Goal: Contribute content

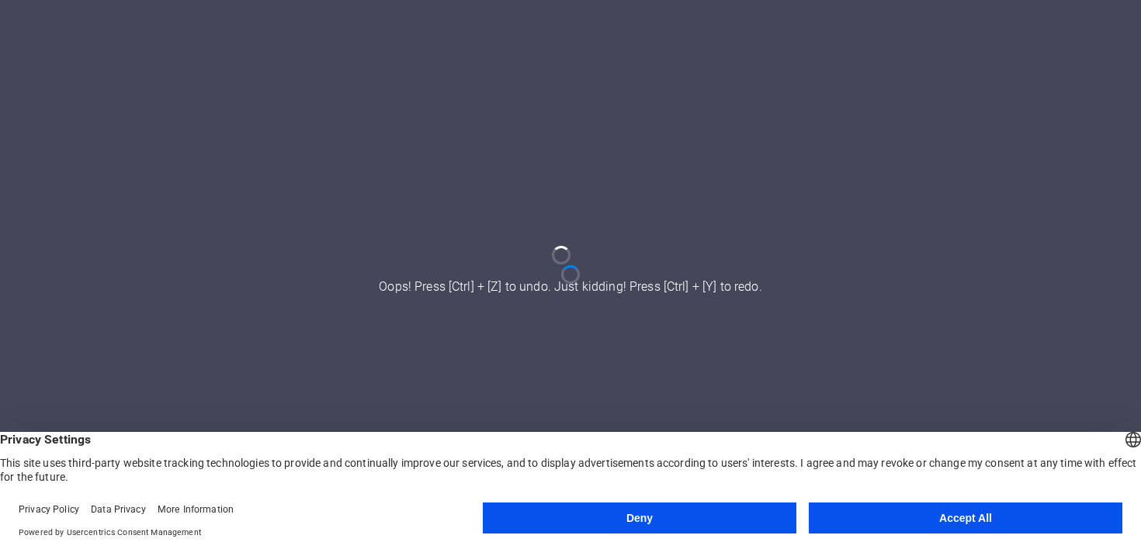
click at [864, 522] on button "Accept All" at bounding box center [964, 518] width 313 height 31
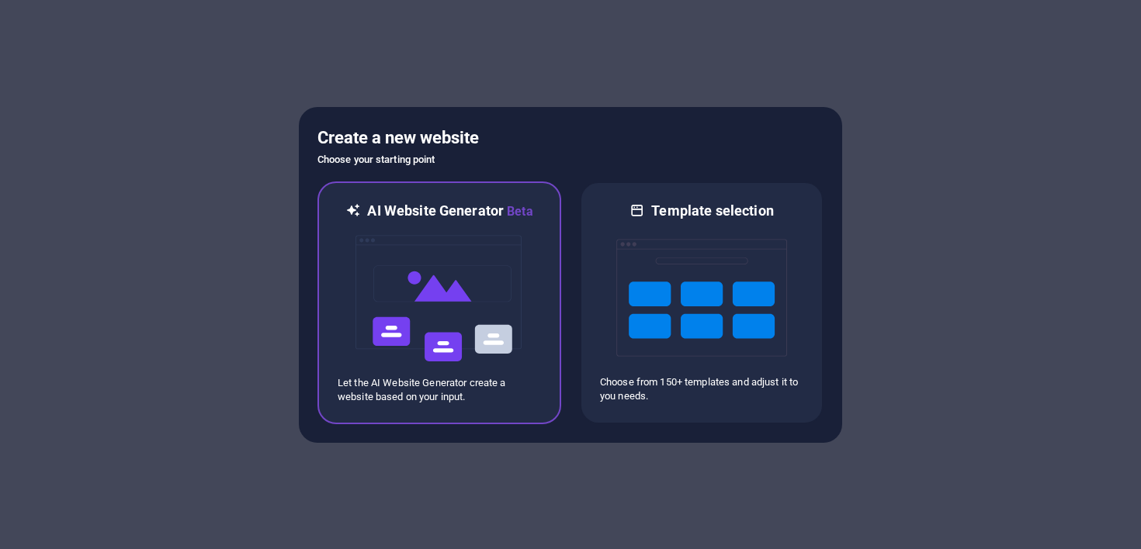
click at [403, 326] on img at bounding box center [439, 298] width 171 height 155
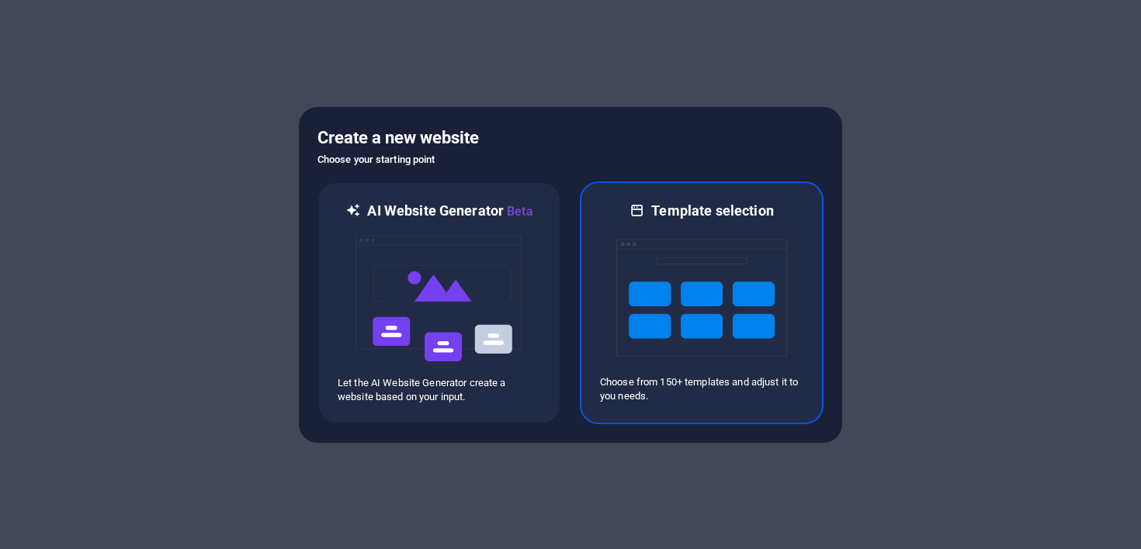
click at [659, 314] on img at bounding box center [701, 297] width 171 height 155
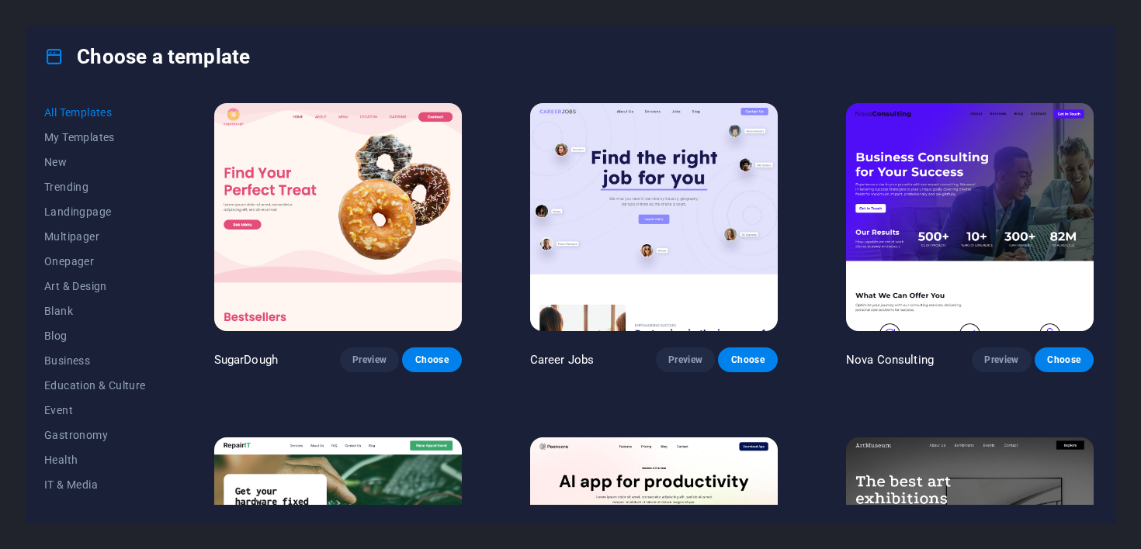
click at [589, 190] on img at bounding box center [654, 217] width 248 height 228
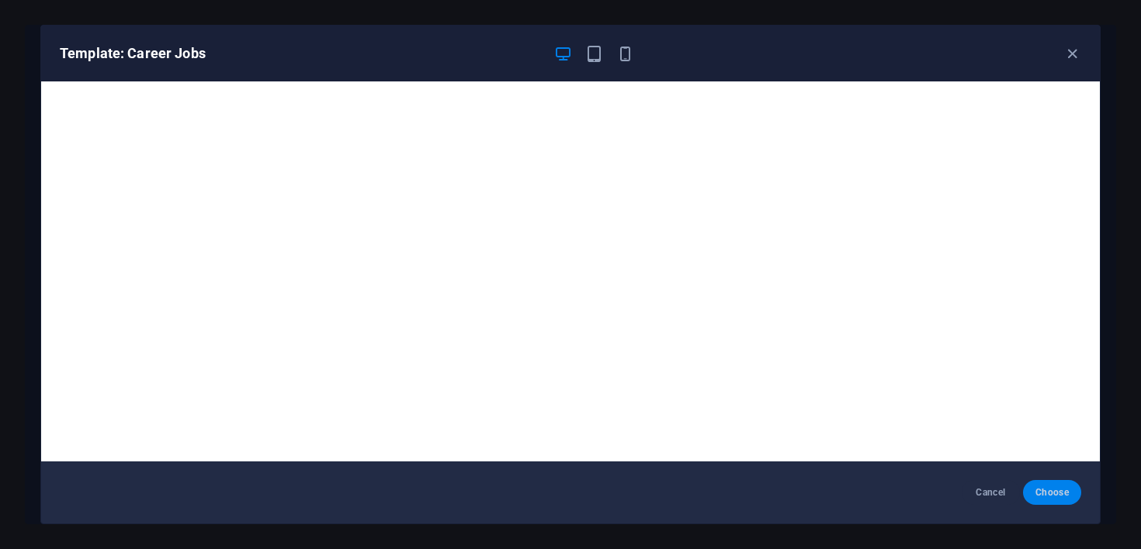
click at [1054, 500] on button "Choose" at bounding box center [1052, 492] width 58 height 25
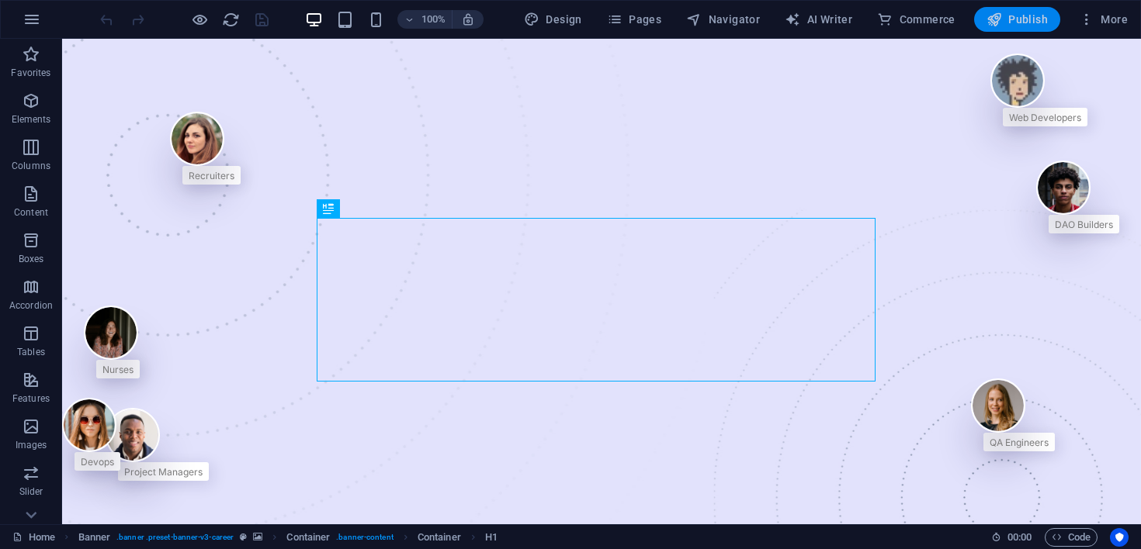
click at [1006, 14] on span "Publish" at bounding box center [1016, 20] width 61 height 16
